Goal: Transaction & Acquisition: Download file/media

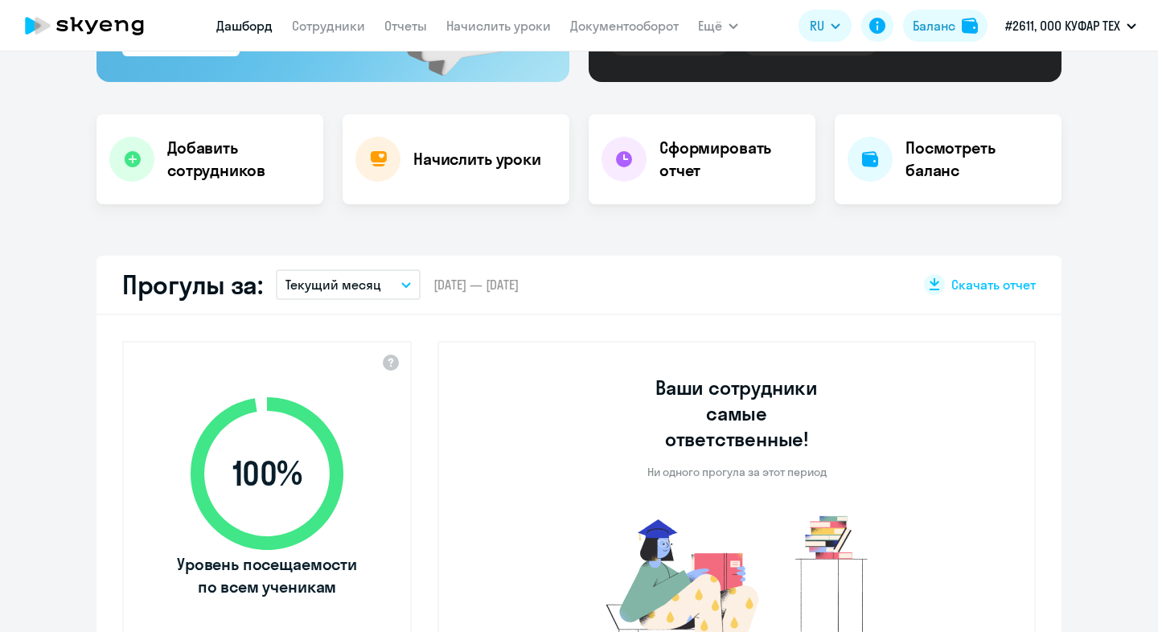
scroll to position [293, 0]
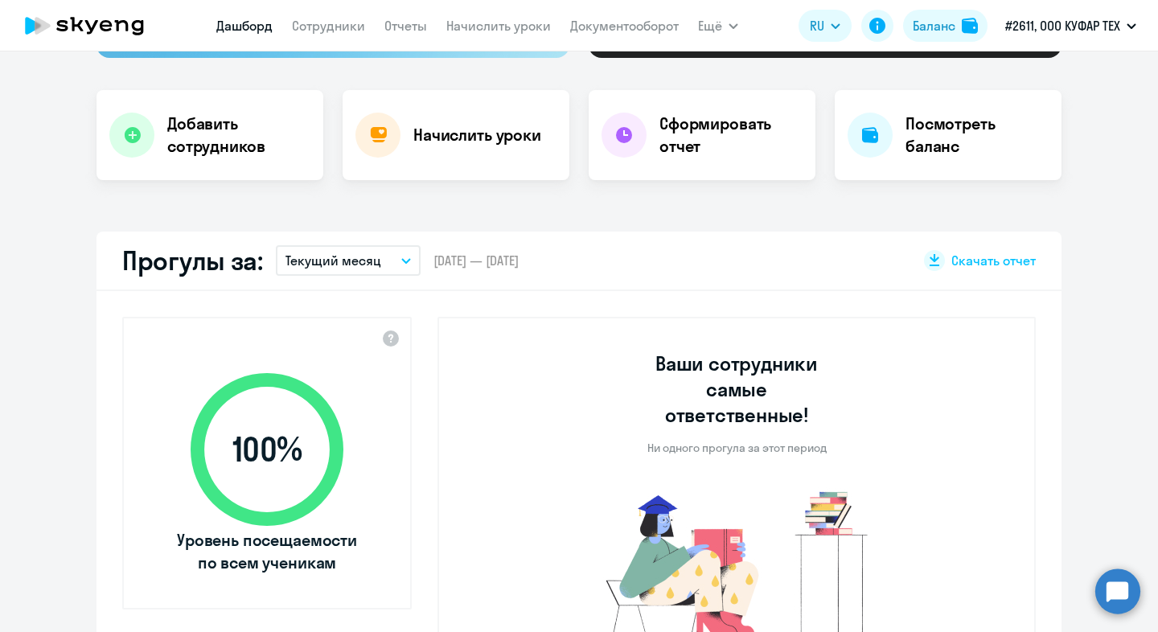
click at [366, 264] on p "Текущий месяц" at bounding box center [334, 260] width 96 height 19
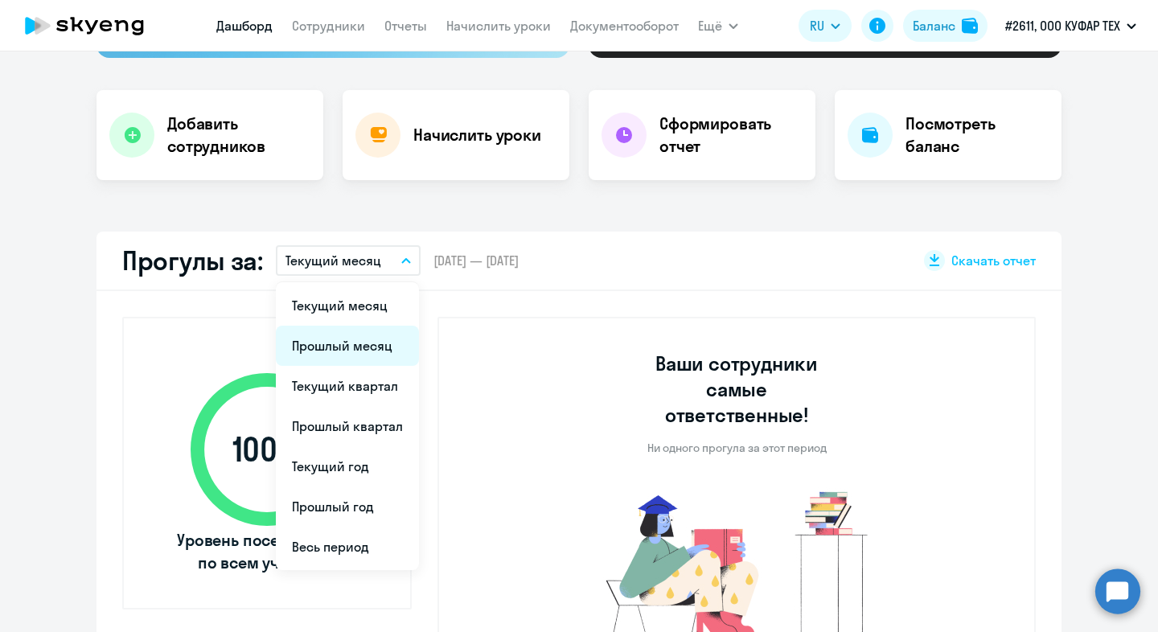
click at [364, 348] on li "Прошлый месяц" at bounding box center [347, 346] width 143 height 40
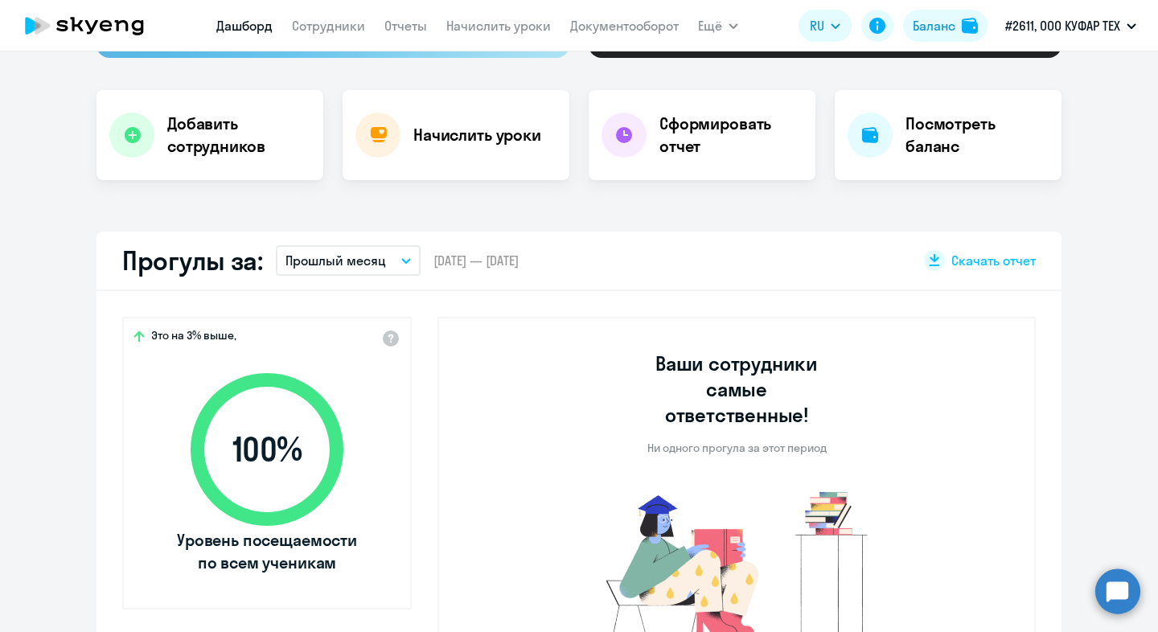
select select "30"
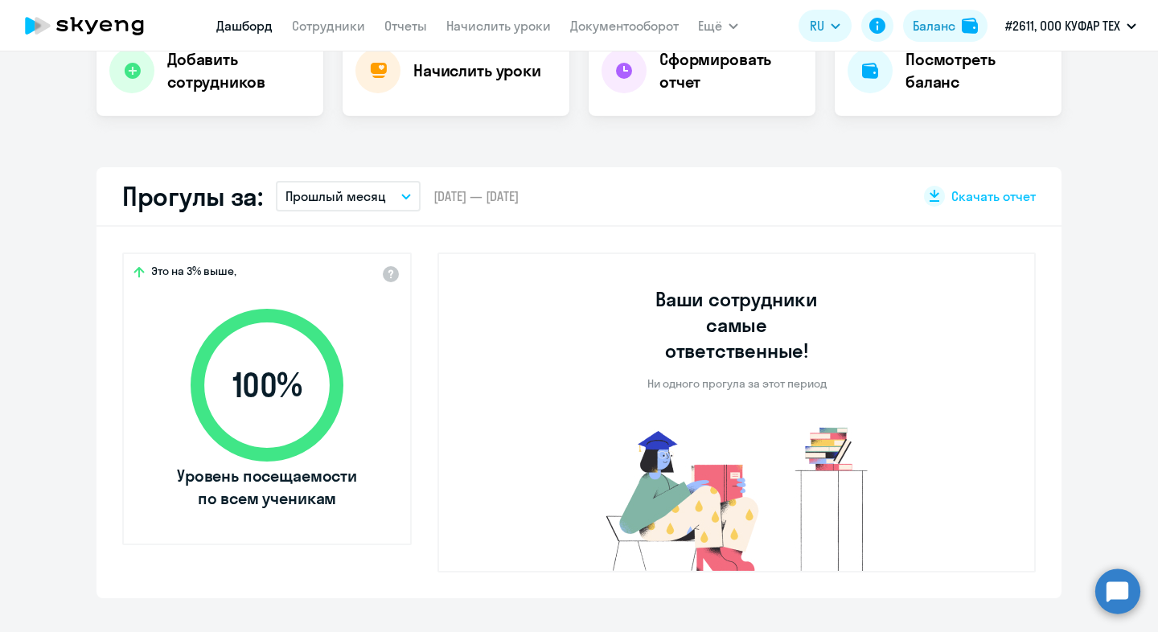
scroll to position [352, 0]
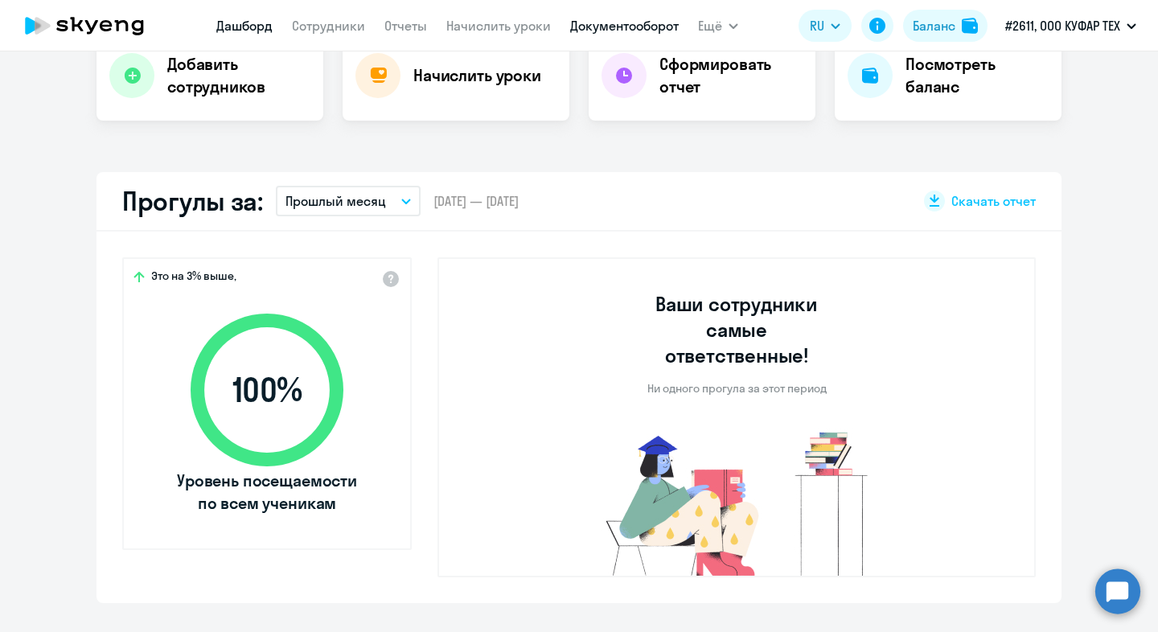
click at [652, 32] on link "Документооборот" at bounding box center [624, 26] width 109 height 16
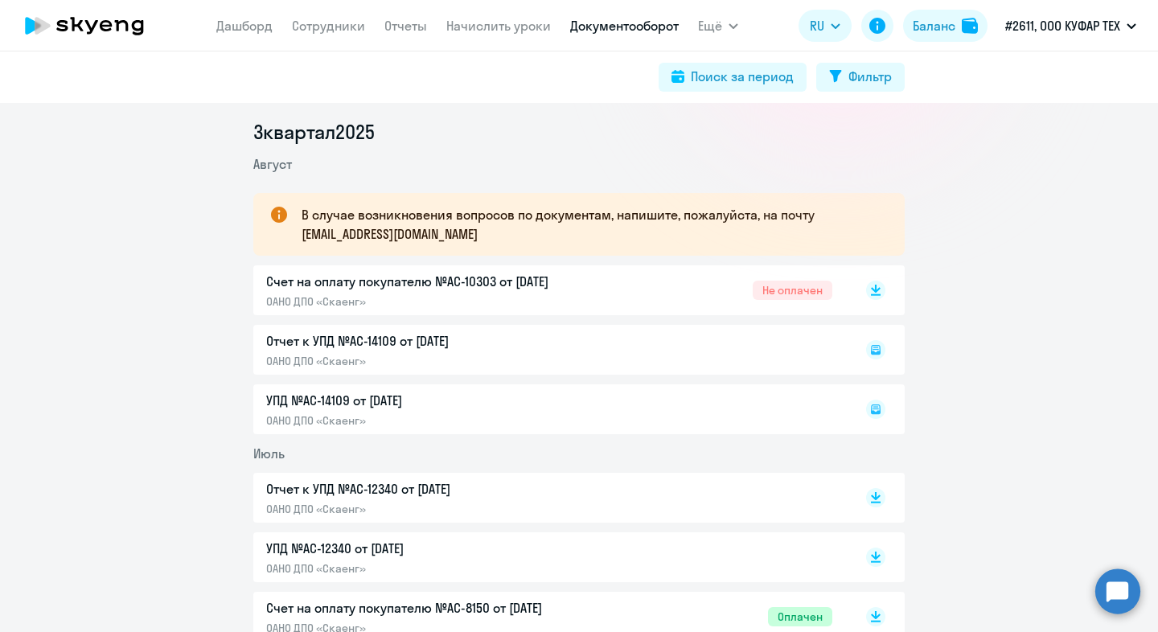
scroll to position [198, 0]
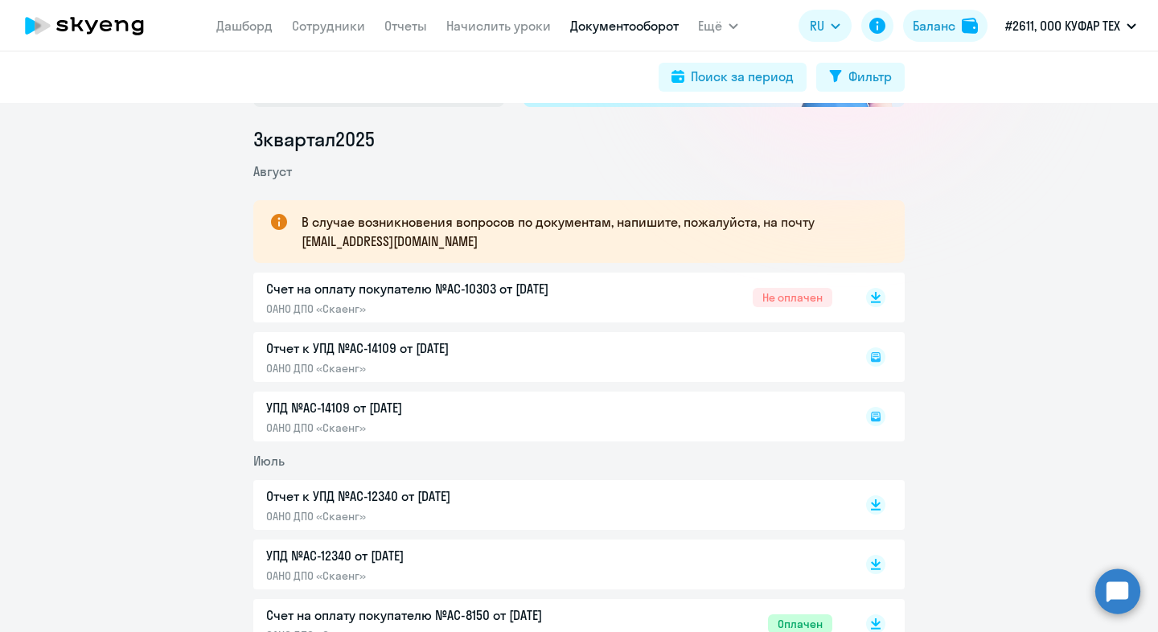
click at [882, 424] on icon at bounding box center [875, 416] width 19 height 19
click at [879, 418] on icon at bounding box center [876, 417] width 10 height 10
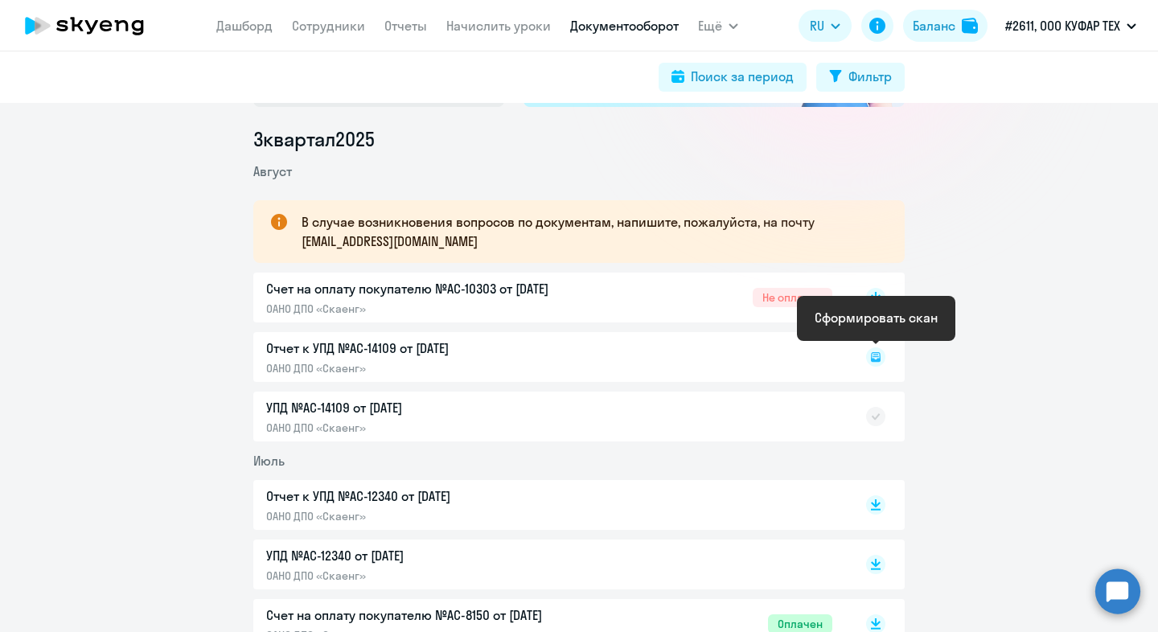
click at [878, 357] on rect at bounding box center [875, 357] width 19 height 19
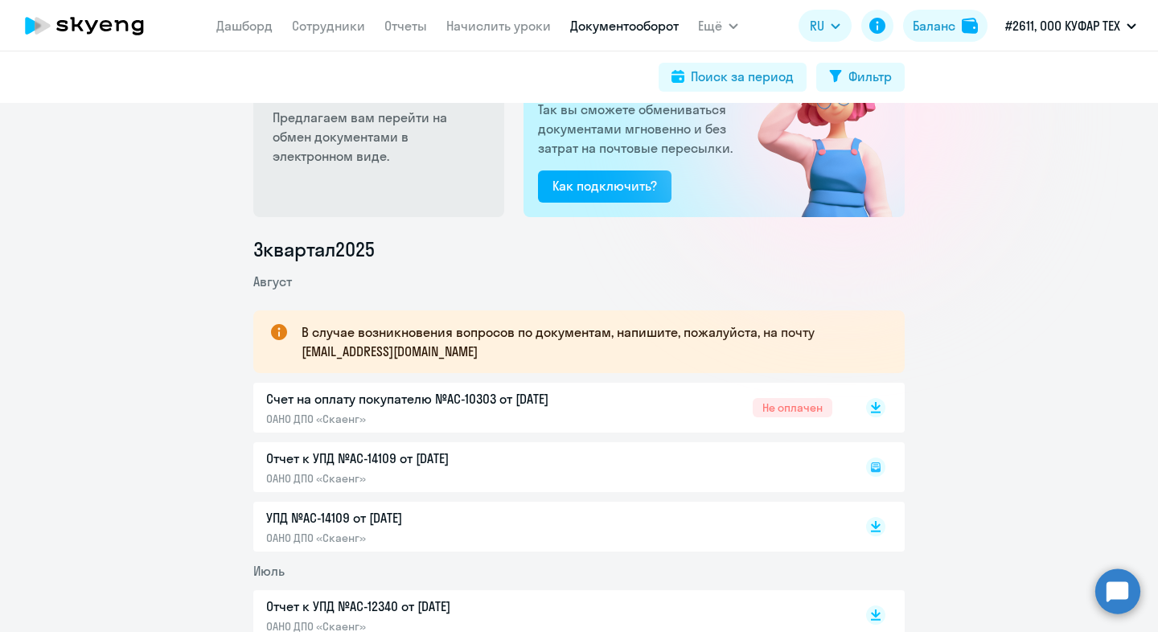
scroll to position [132, 0]
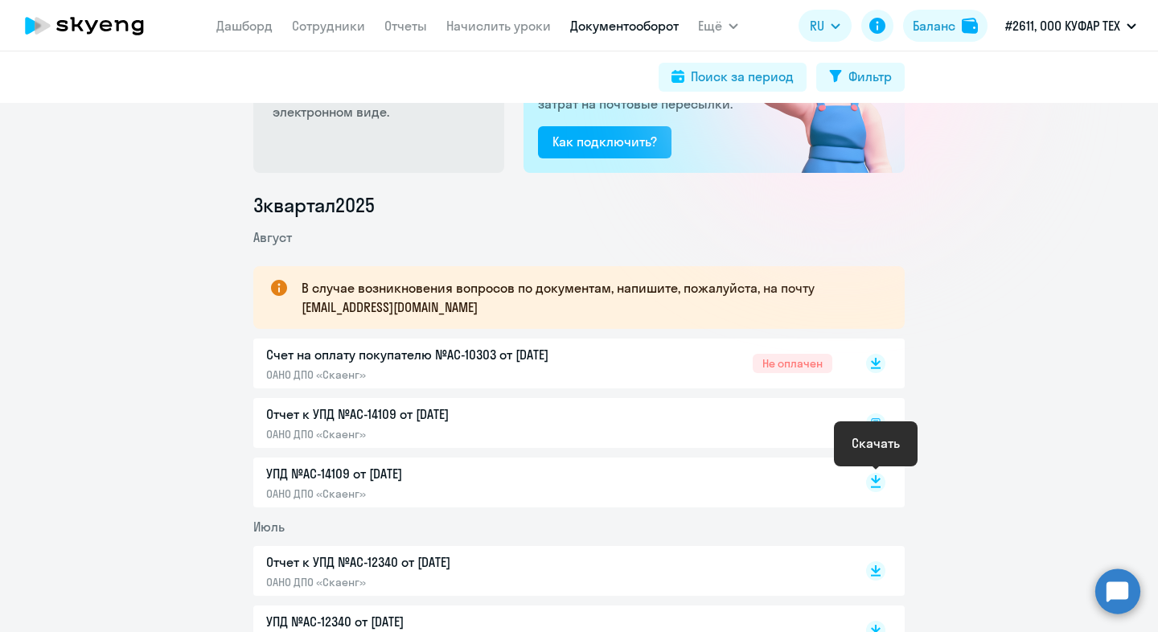
click at [874, 488] on icon at bounding box center [876, 488] width 10 height 2
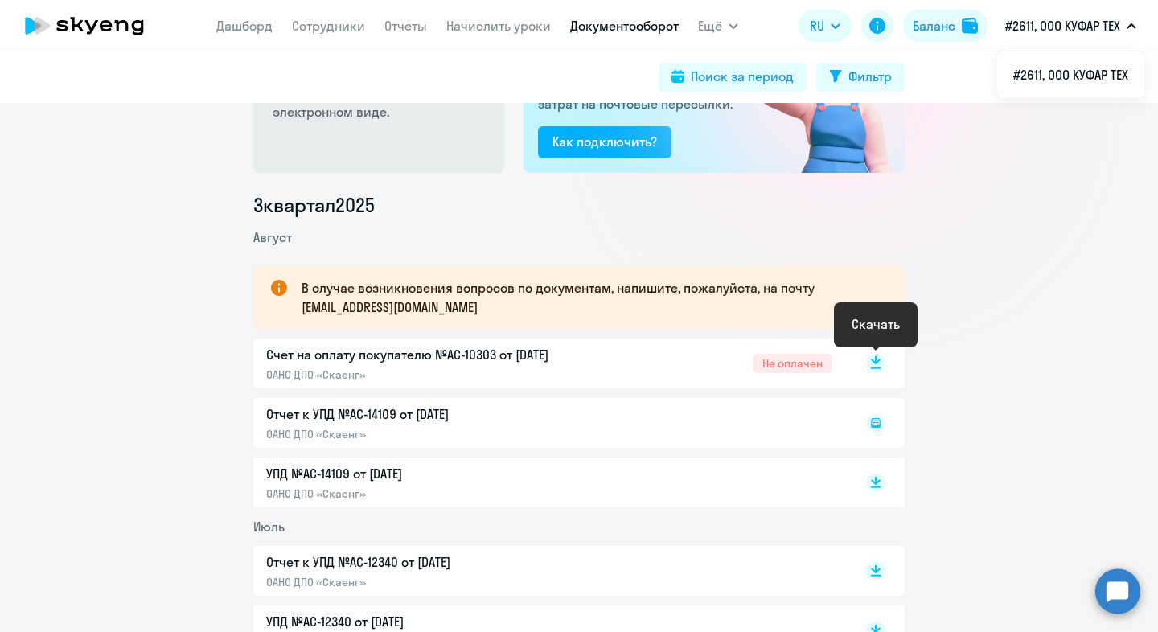
click at [875, 369] on rect at bounding box center [875, 363] width 19 height 19
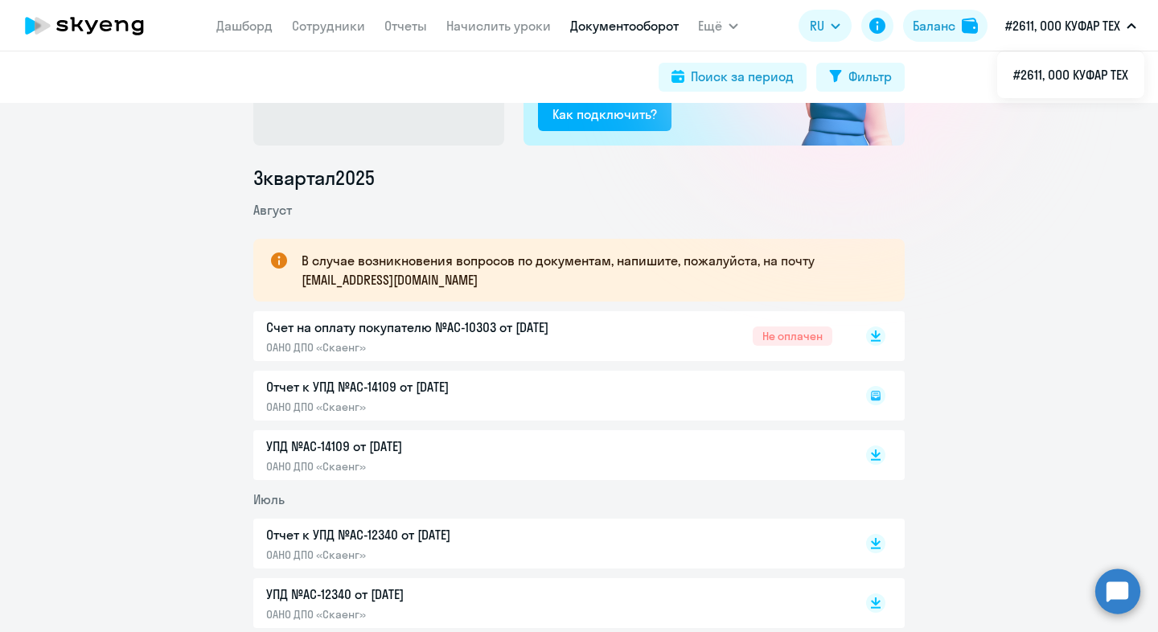
click at [876, 401] on rect at bounding box center [875, 395] width 19 height 19
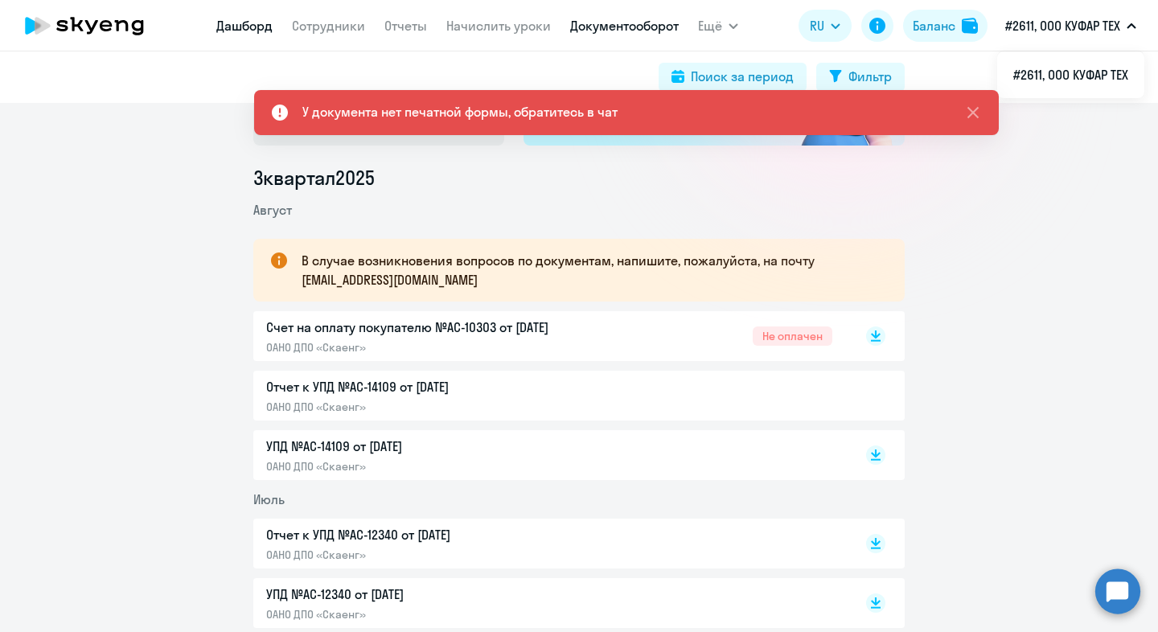
click at [253, 25] on link "Дашборд" at bounding box center [244, 26] width 56 height 16
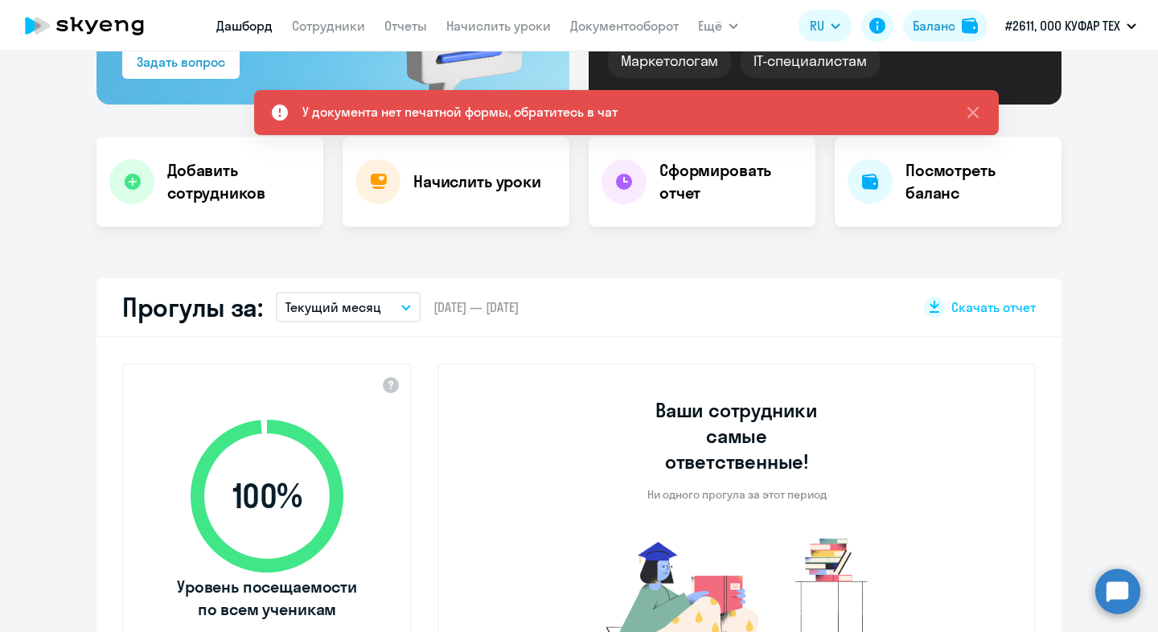
scroll to position [284, 0]
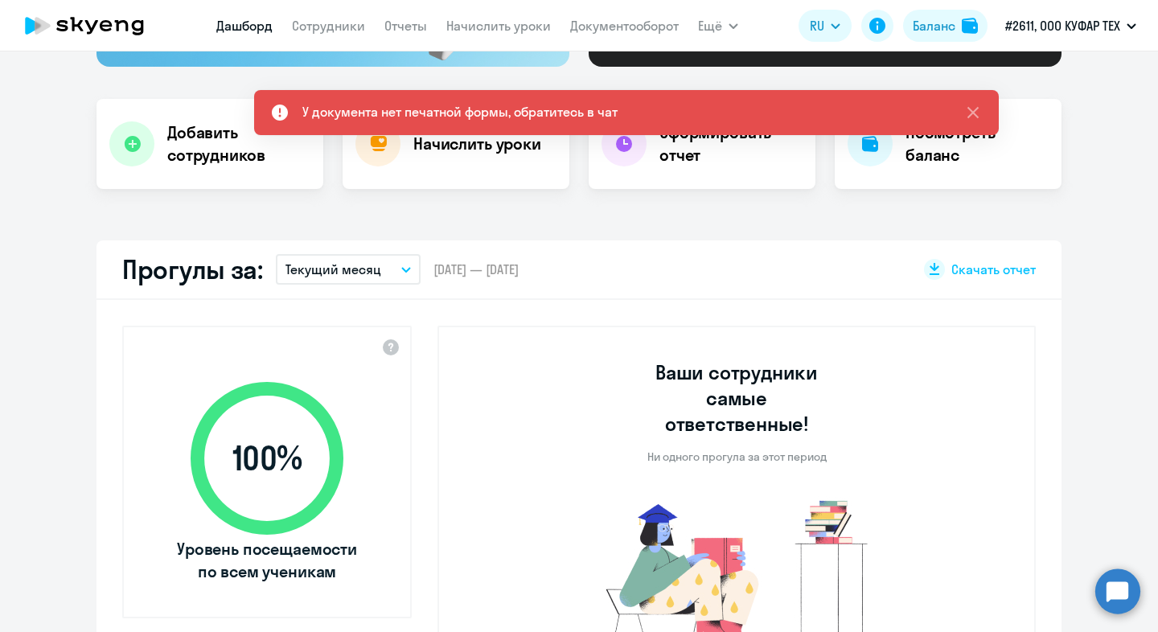
click at [384, 253] on div "Прогулы за: Текущий месяц – [DATE] — [DATE] Скачать отчет" at bounding box center [579, 271] width 965 height 60
click at [382, 278] on button "Текущий месяц" at bounding box center [348, 269] width 145 height 31
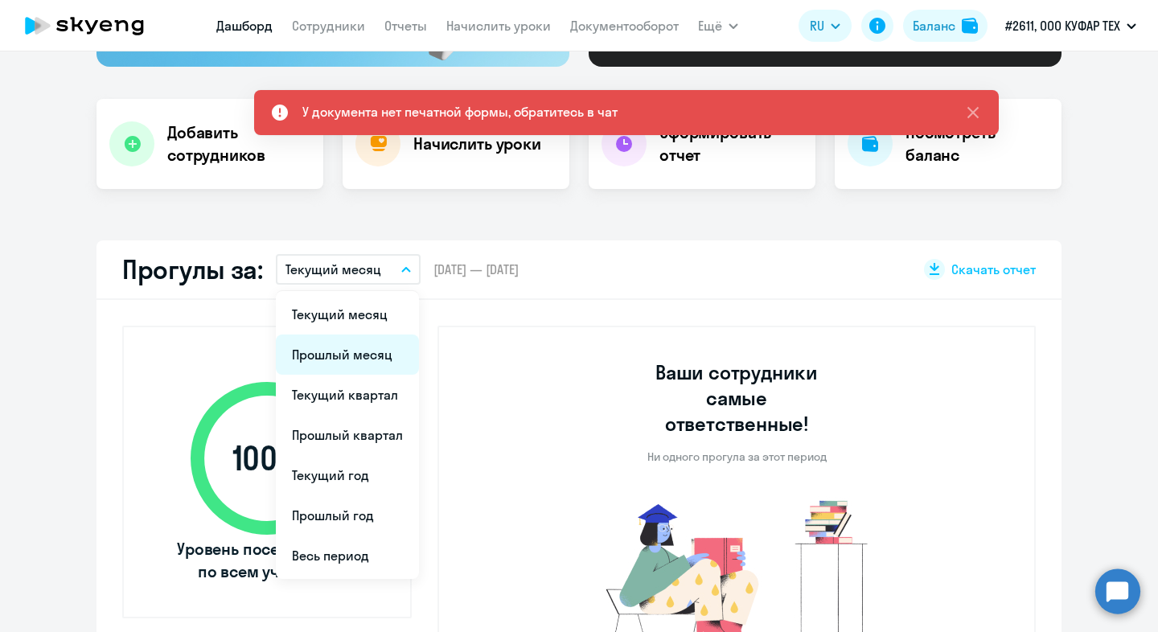
click at [369, 356] on li "Прошлый месяц" at bounding box center [347, 355] width 143 height 40
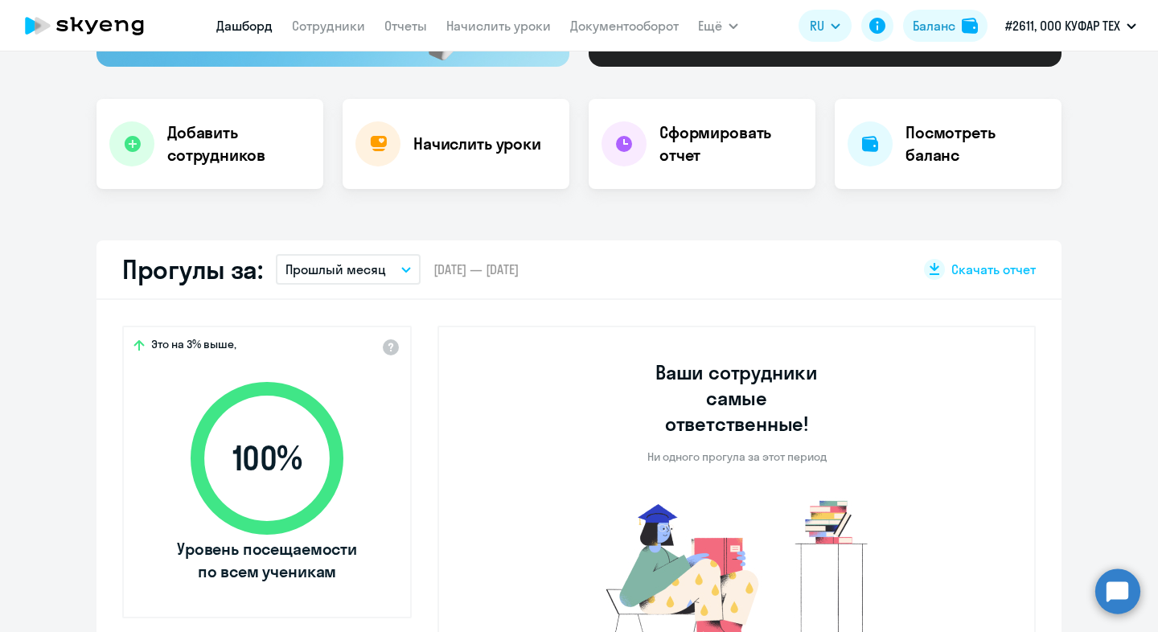
select select "30"
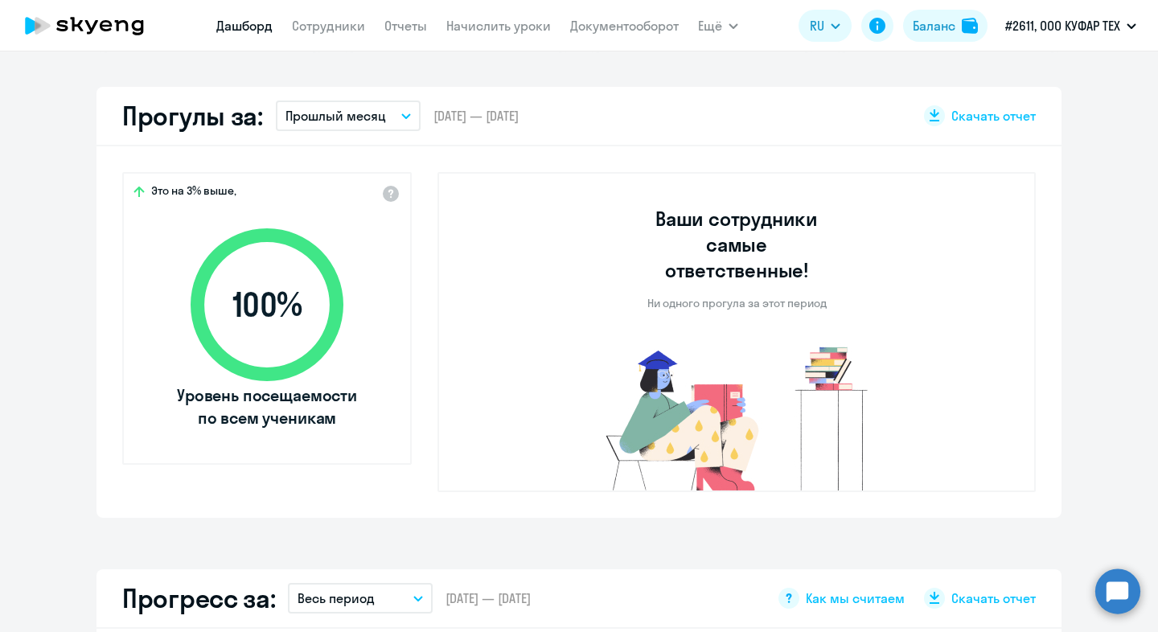
scroll to position [439, 0]
